Goal: Check status: Check status

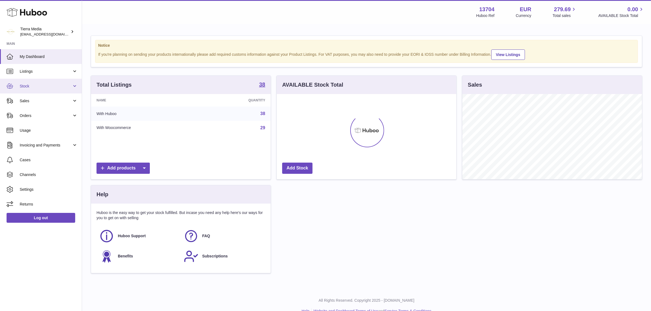
scroll to position [85, 179]
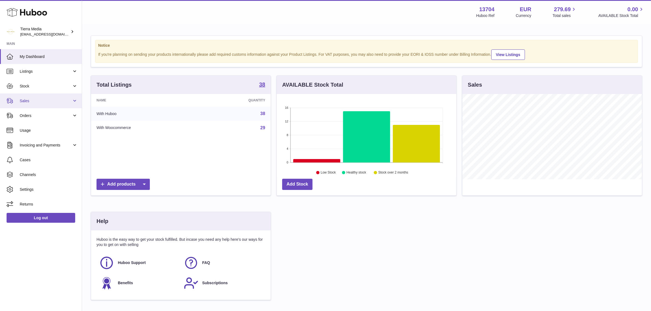
click at [29, 96] on link "Sales" at bounding box center [41, 100] width 82 height 15
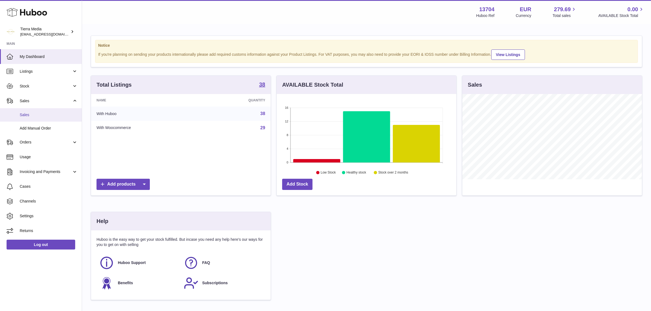
click at [32, 114] on span "Sales" at bounding box center [49, 114] width 58 height 5
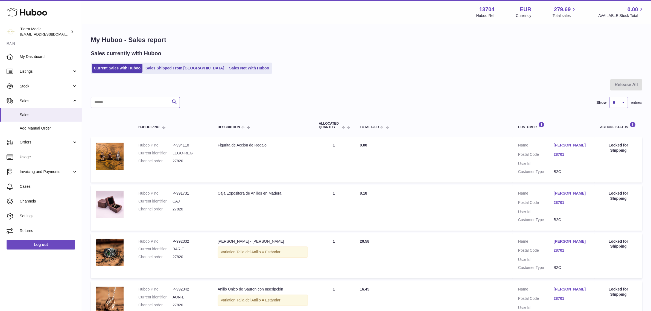
click at [137, 100] on input "text" at bounding box center [135, 102] width 89 height 11
click at [184, 70] on link "Sales Shipped From [GEOGRAPHIC_DATA]" at bounding box center [184, 68] width 83 height 9
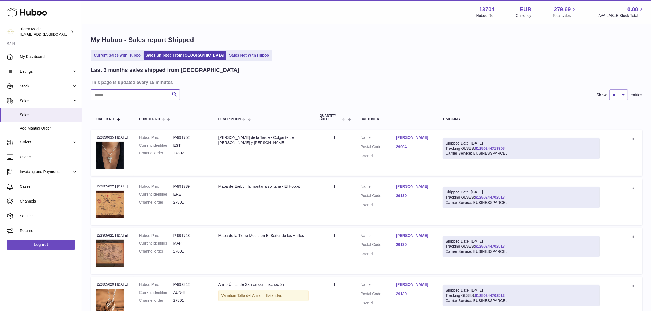
click at [114, 92] on input "text" at bounding box center [135, 94] width 89 height 11
paste input "*****"
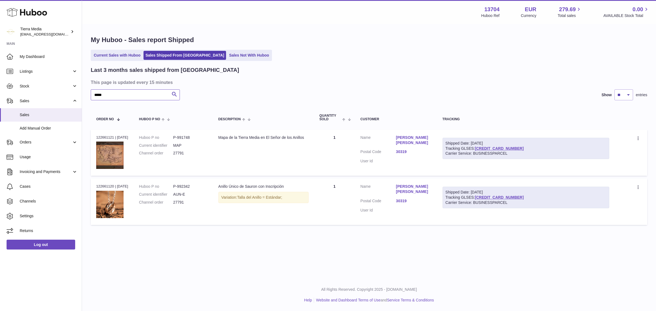
type input "*****"
click at [402, 149] on link "30319" at bounding box center [414, 151] width 36 height 5
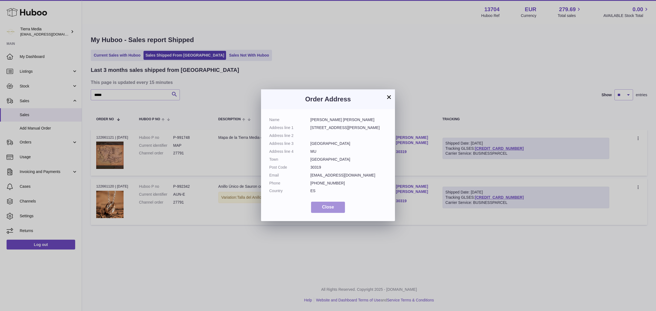
click at [334, 207] on button "Close" at bounding box center [328, 207] width 34 height 11
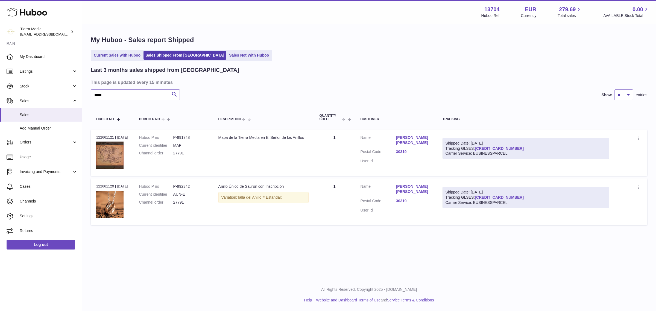
drag, startPoint x: 512, startPoint y: 148, endPoint x: 478, endPoint y: 150, distance: 34.2
click at [478, 150] on div "Shipped Date: 11th Aug 2025 Tracking GLSES: 61280244227322 Carrier Service: BUS…" at bounding box center [525, 149] width 167 height 22
copy link "61280244227322"
